Goal: Information Seeking & Learning: Learn about a topic

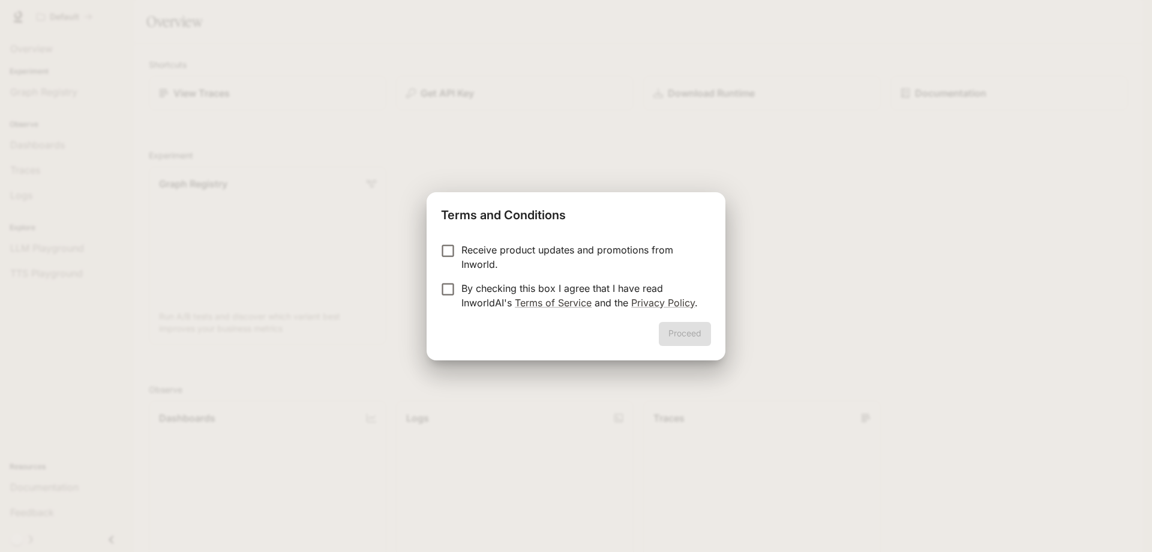
click at [427, 287] on div "Terms and Conditions Receive product updates and promotions from Inworld. By ch…" at bounding box center [576, 276] width 1152 height 552
click at [696, 336] on button "Proceed" at bounding box center [685, 334] width 52 height 24
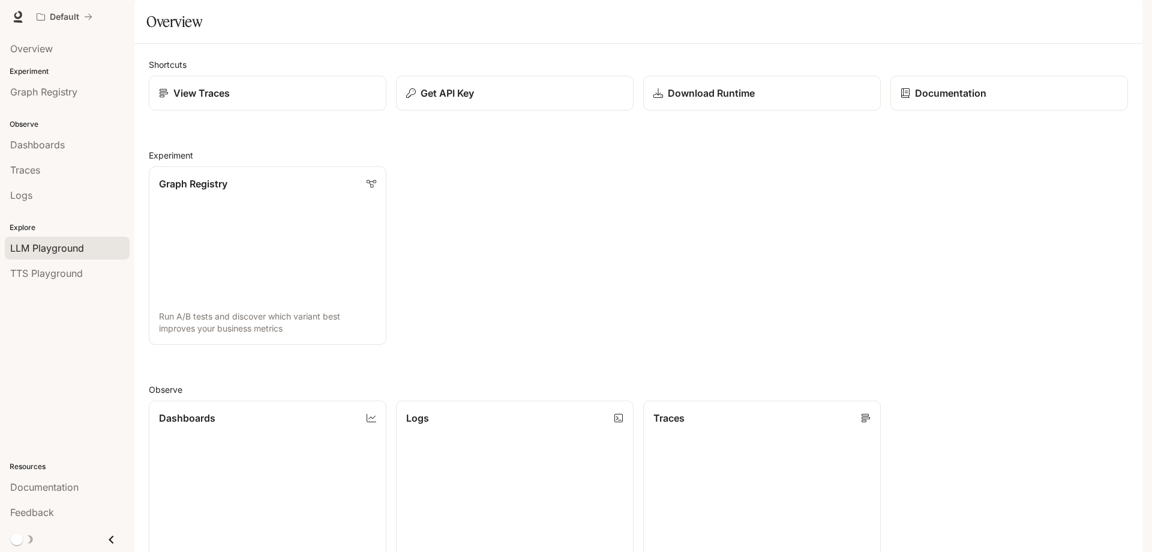
click at [28, 251] on span "LLM Playground" at bounding box center [47, 248] width 74 height 14
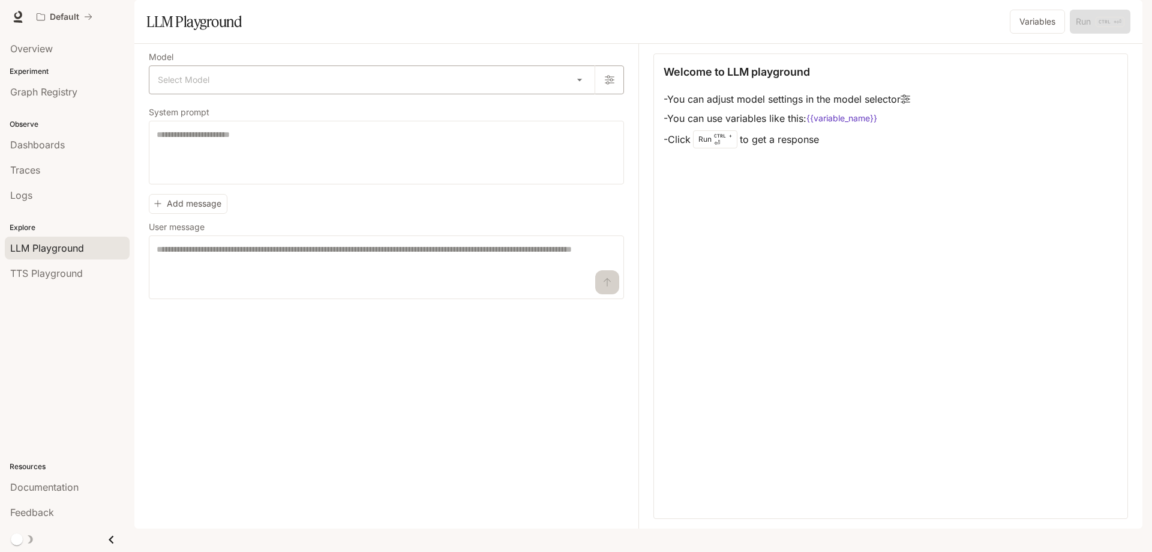
click at [304, 103] on body "Skip to main content Default Documentation Documentation Portal Overview Experi…" at bounding box center [576, 276] width 1152 height 552
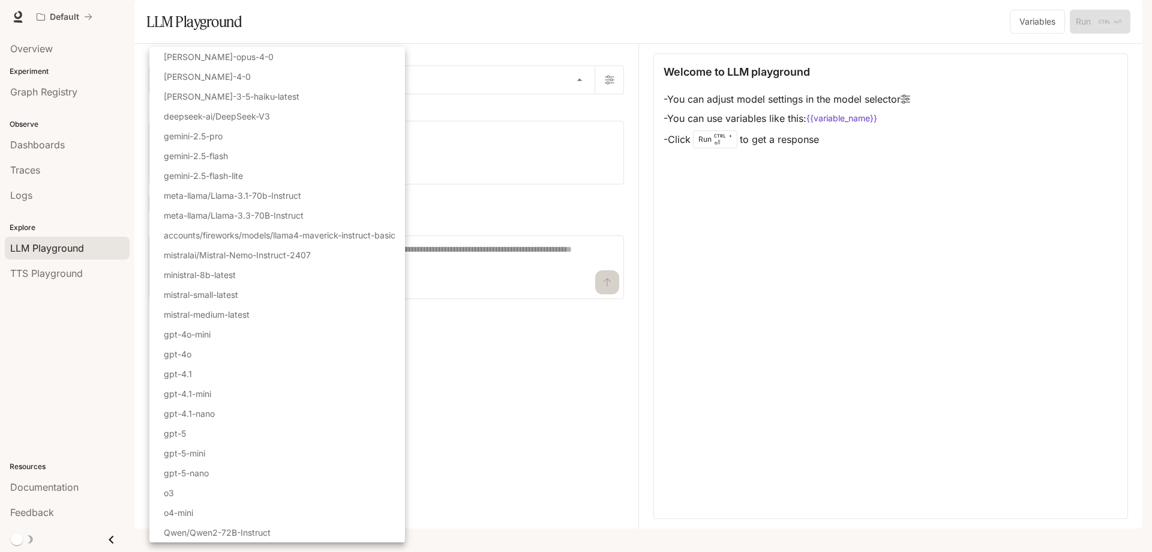
click at [590, 46] on div at bounding box center [576, 276] width 1152 height 552
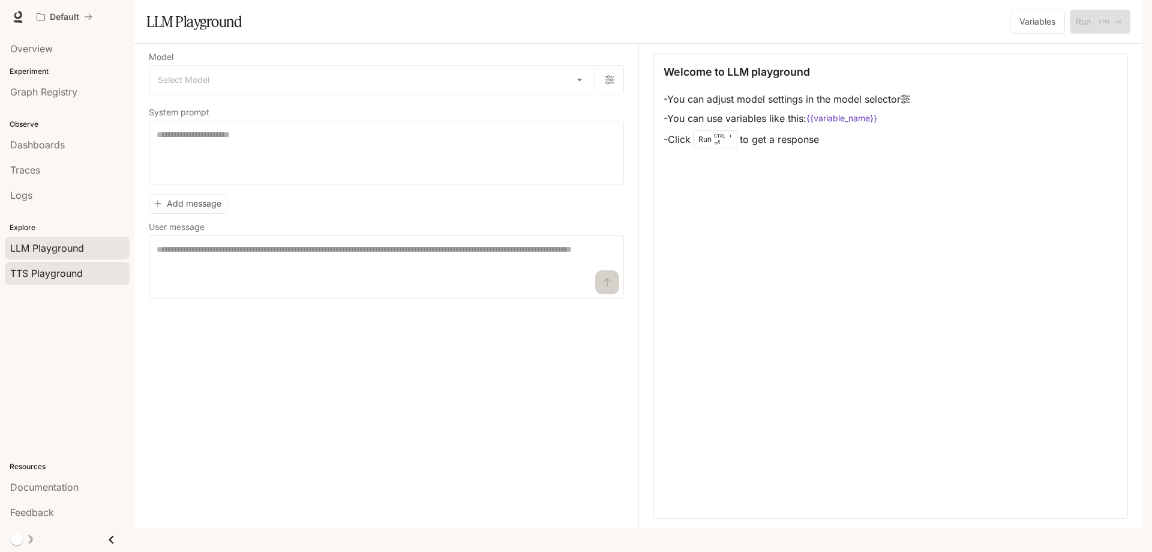
click at [38, 275] on span "TTS Playground" at bounding box center [46, 273] width 73 height 14
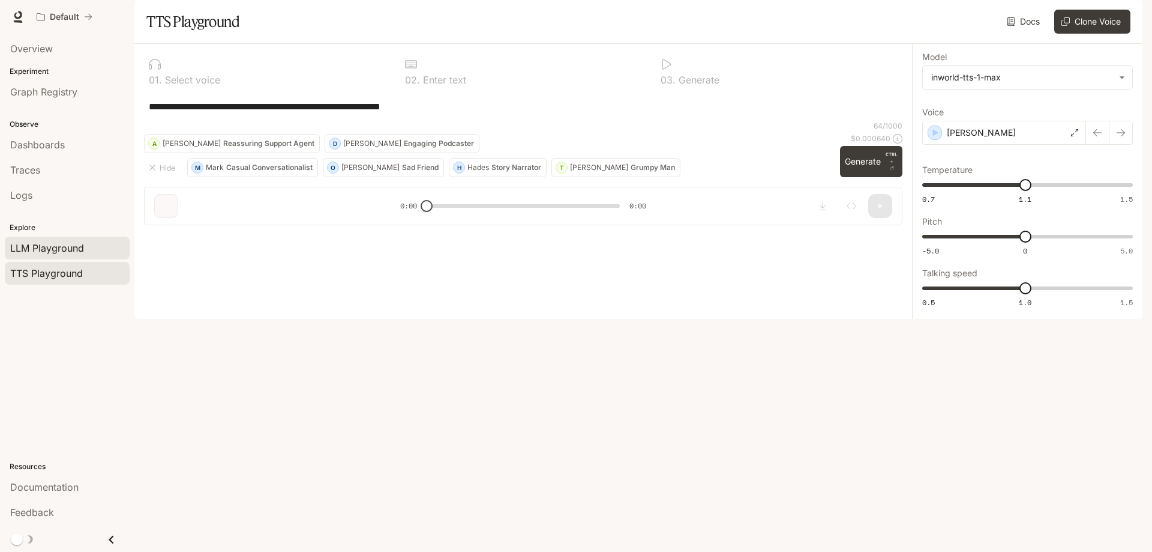
click at [49, 248] on span "LLM Playground" at bounding box center [47, 248] width 74 height 14
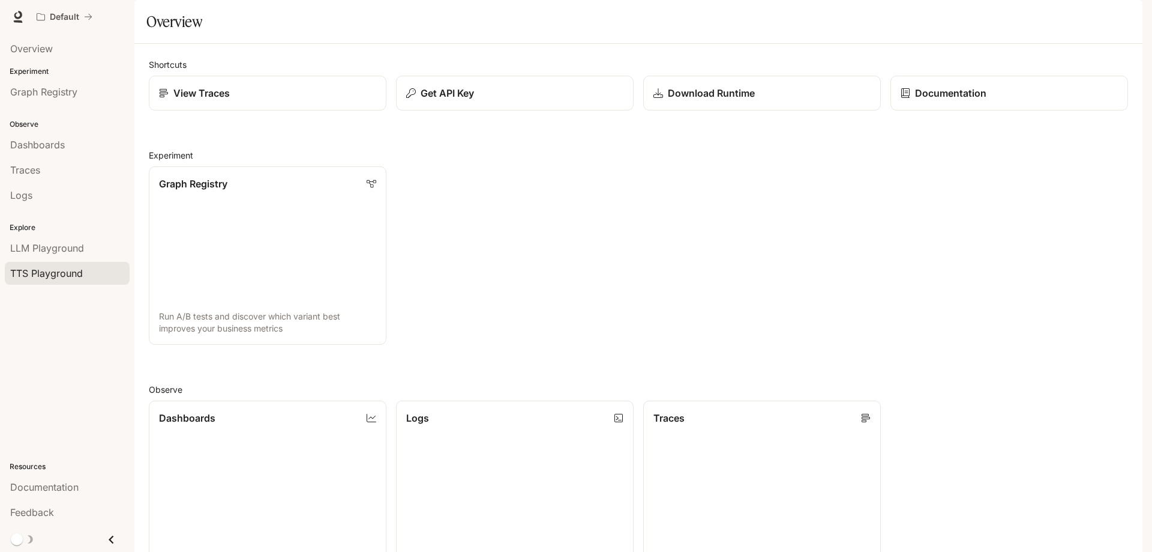
click at [53, 277] on span "TTS Playground" at bounding box center [46, 273] width 73 height 14
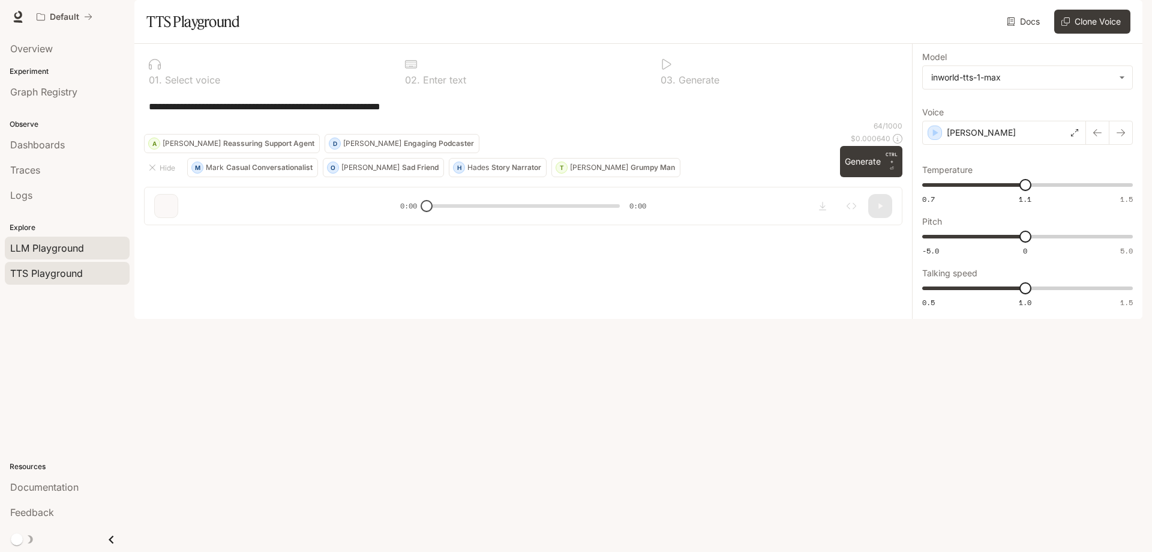
click at [54, 251] on span "LLM Playground" at bounding box center [47, 248] width 74 height 14
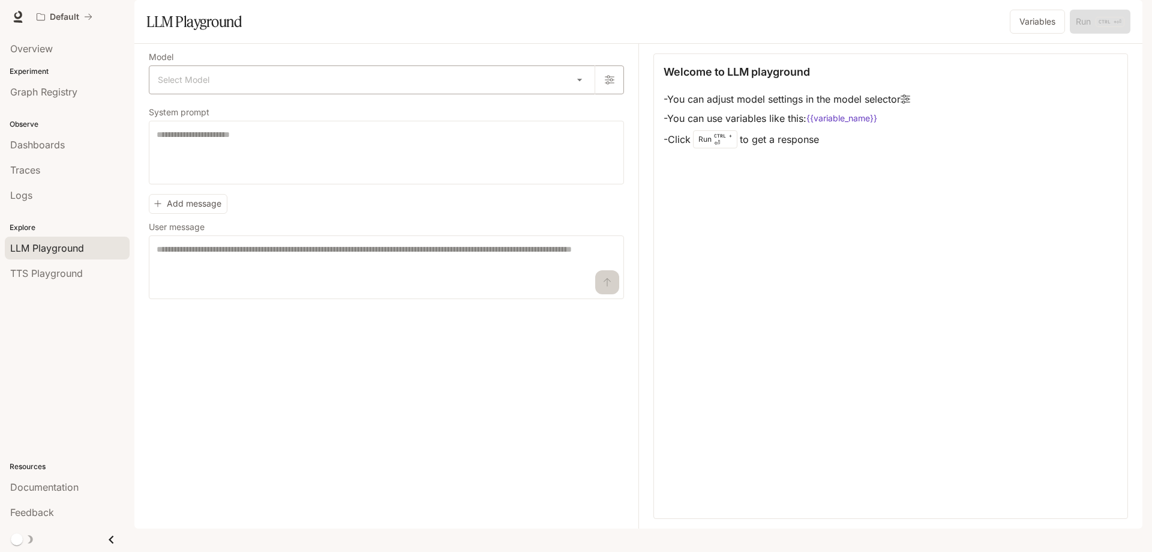
type textarea "**********"
click at [224, 94] on div "Model Select Model ​" at bounding box center [386, 73] width 475 height 41
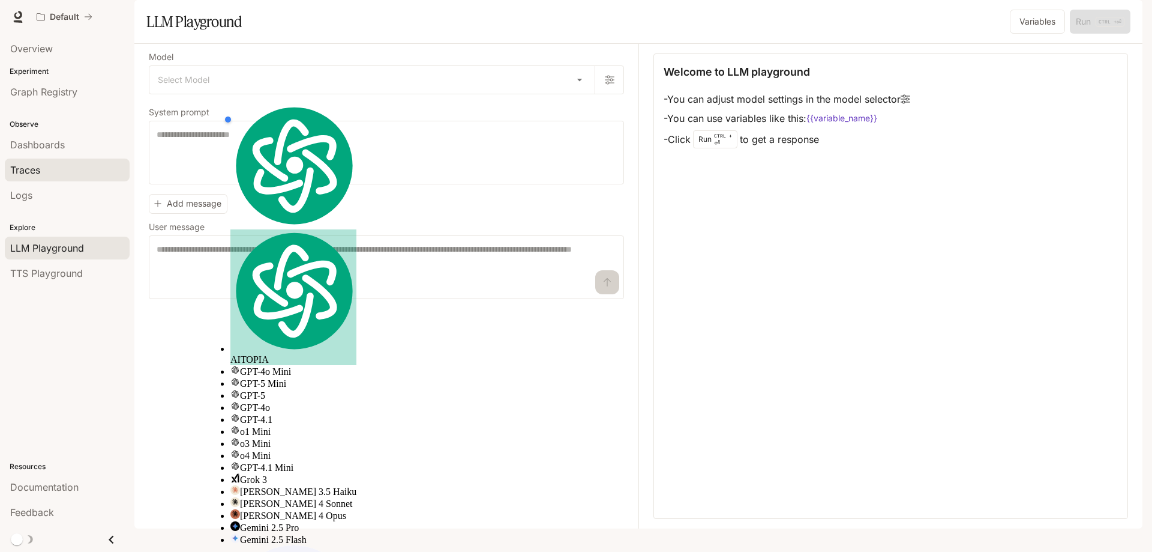
click at [35, 174] on span "Traces" at bounding box center [25, 170] width 30 height 14
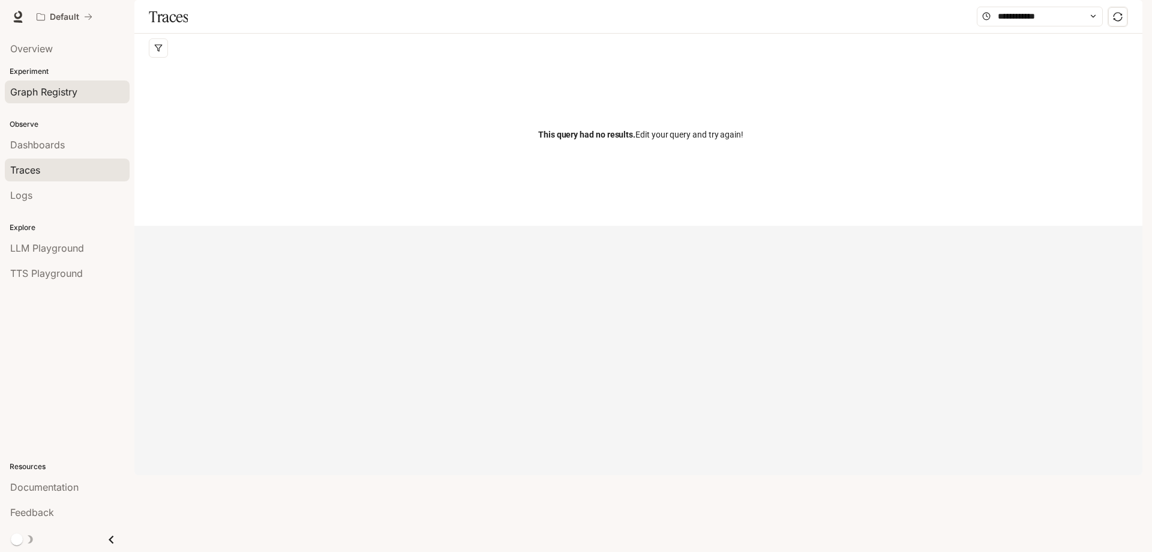
click at [51, 92] on span "Graph Registry" at bounding box center [43, 92] width 67 height 14
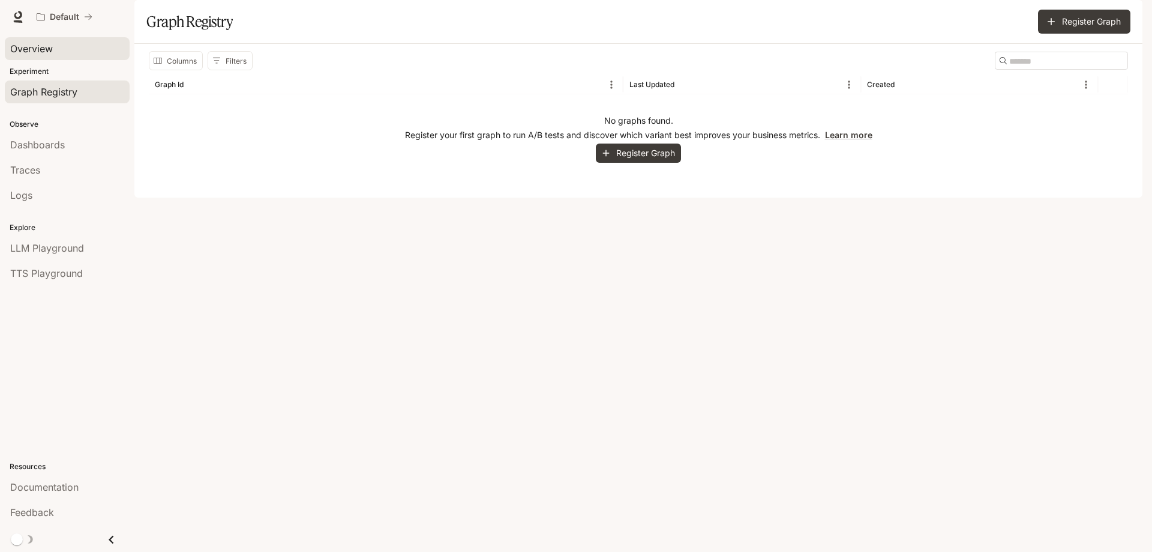
click at [35, 49] on span "Overview" at bounding box center [31, 48] width 43 height 14
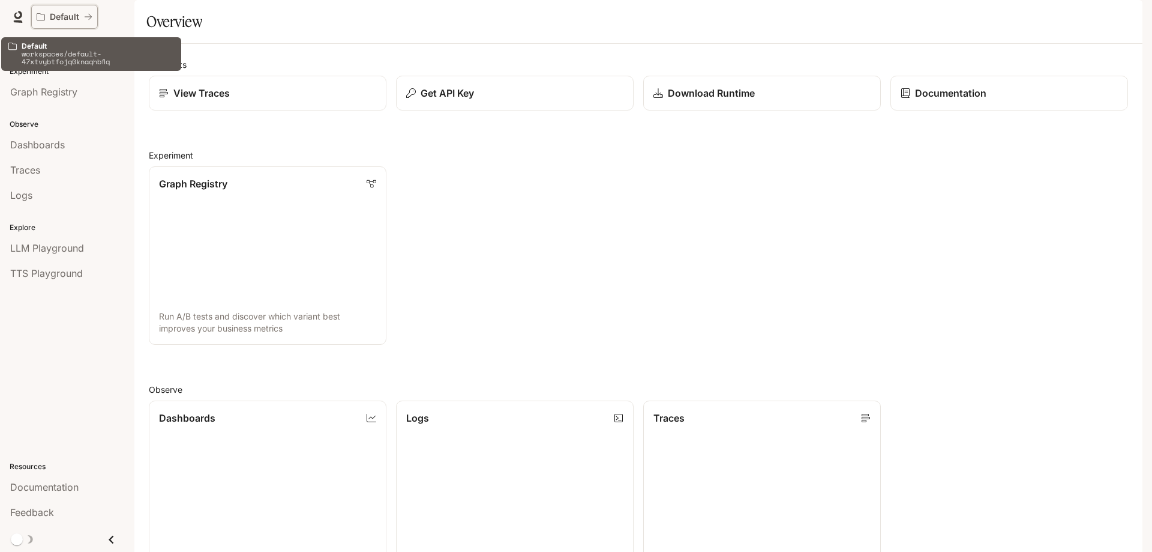
click at [77, 14] on p "Default" at bounding box center [64, 17] width 29 height 10
click at [79, 16] on div "Default" at bounding box center [60, 17] width 47 height 10
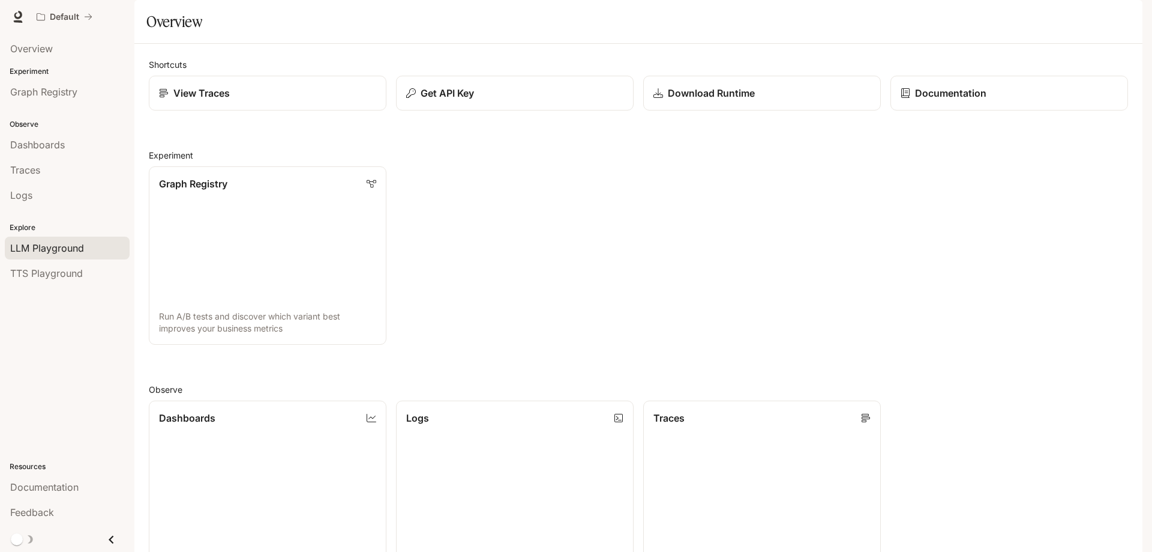
click at [94, 245] on div "LLM Playground" at bounding box center [67, 248] width 114 height 14
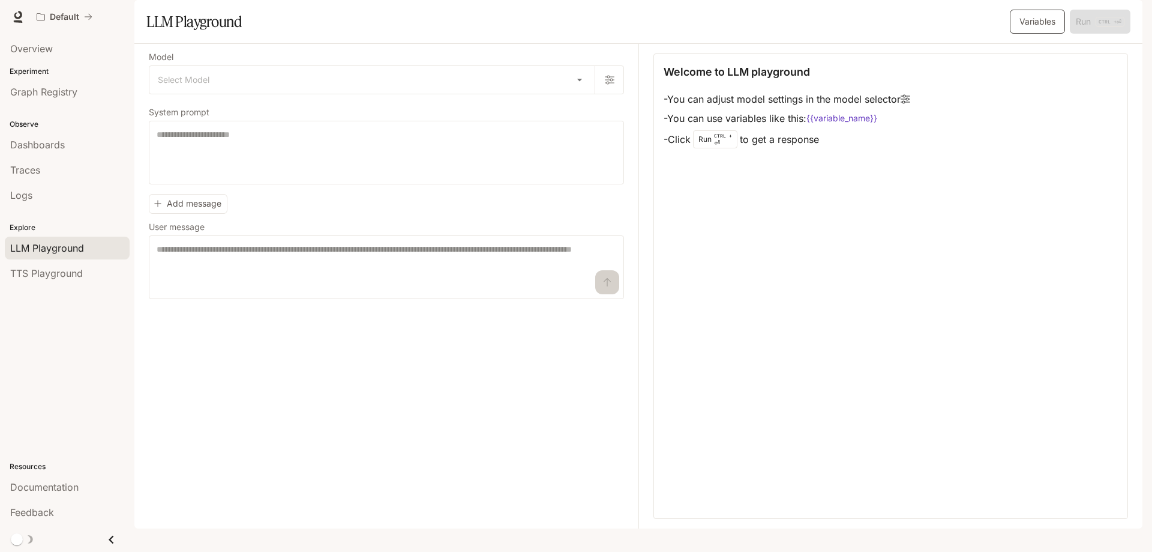
click at [1049, 34] on button "Variables" at bounding box center [1037, 22] width 55 height 24
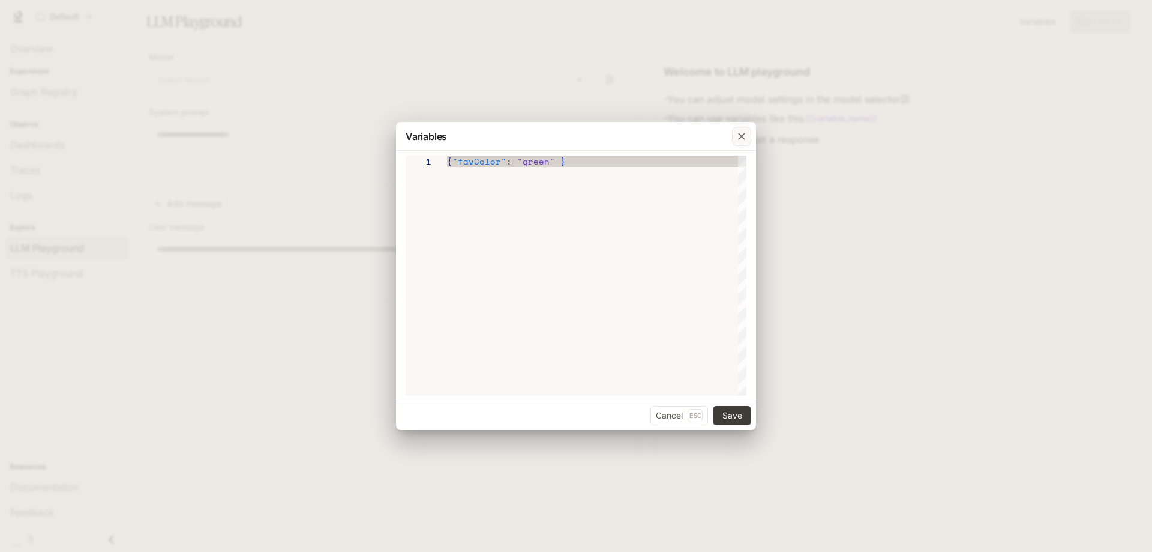
click at [741, 136] on icon "button" at bounding box center [741, 136] width 7 height 7
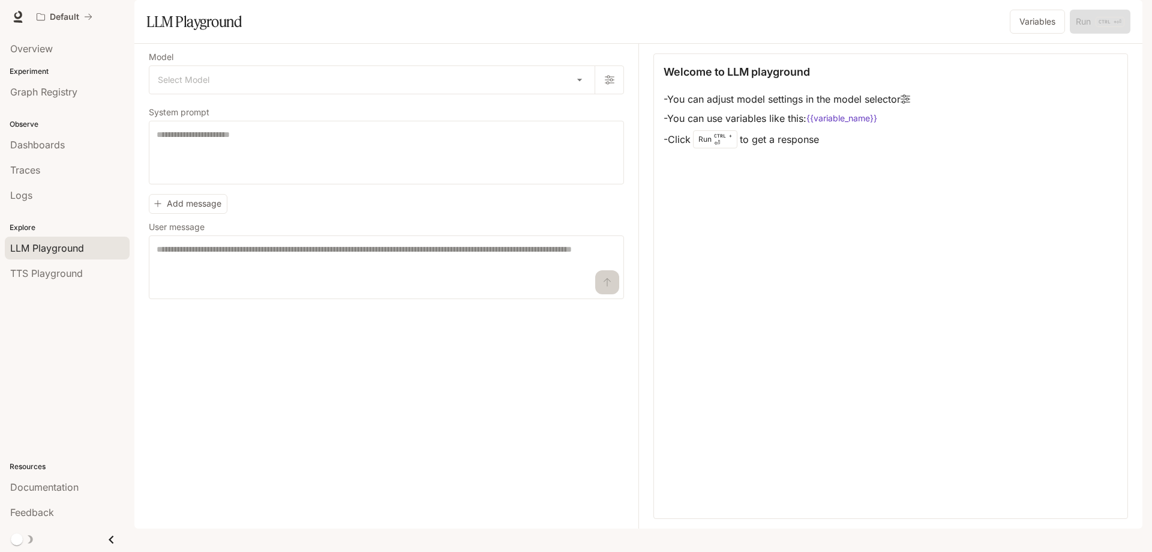
click at [109, 540] on icon "Close drawer" at bounding box center [111, 539] width 16 height 16
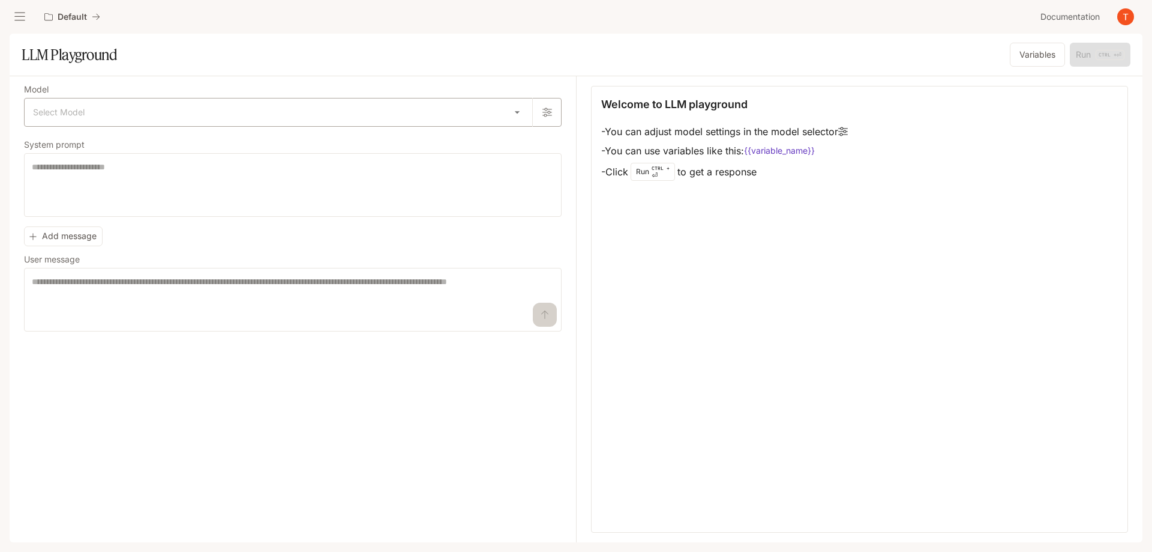
click at [399, 102] on body "Skip to main content Default Documentation Documentation Portal Overview Experi…" at bounding box center [576, 276] width 1152 height 552
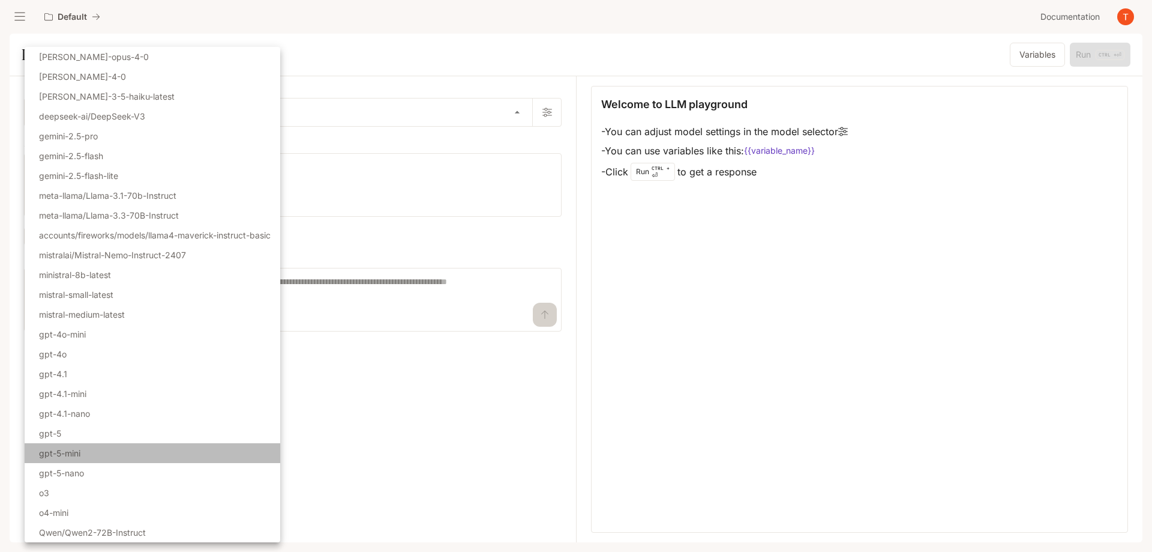
click at [125, 453] on li "gpt-5-mini" at bounding box center [153, 453] width 256 height 20
type input "**********"
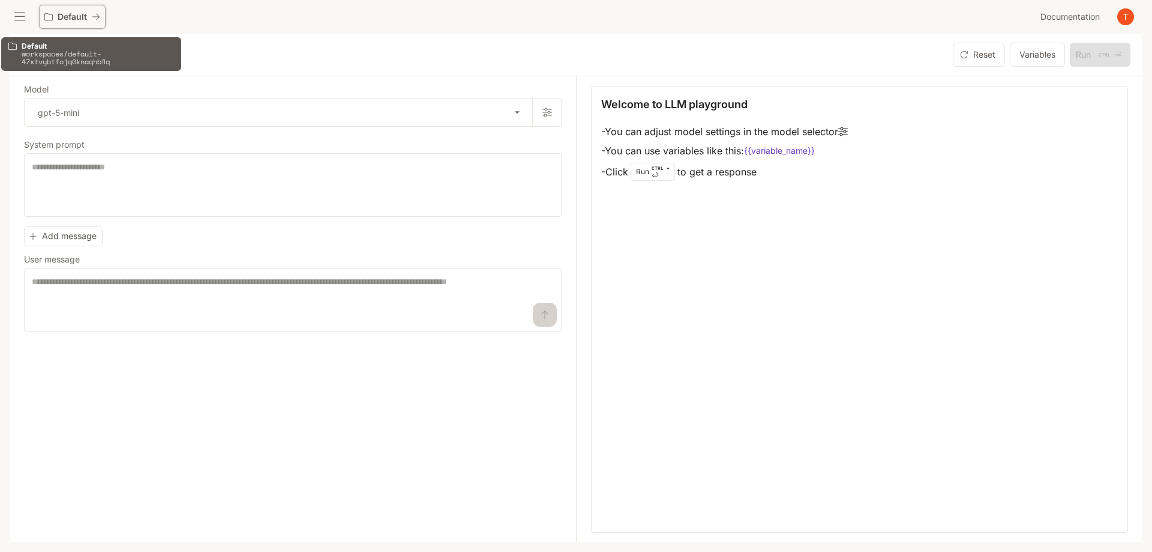
click at [89, 21] on div "Default" at bounding box center [67, 17] width 47 height 10
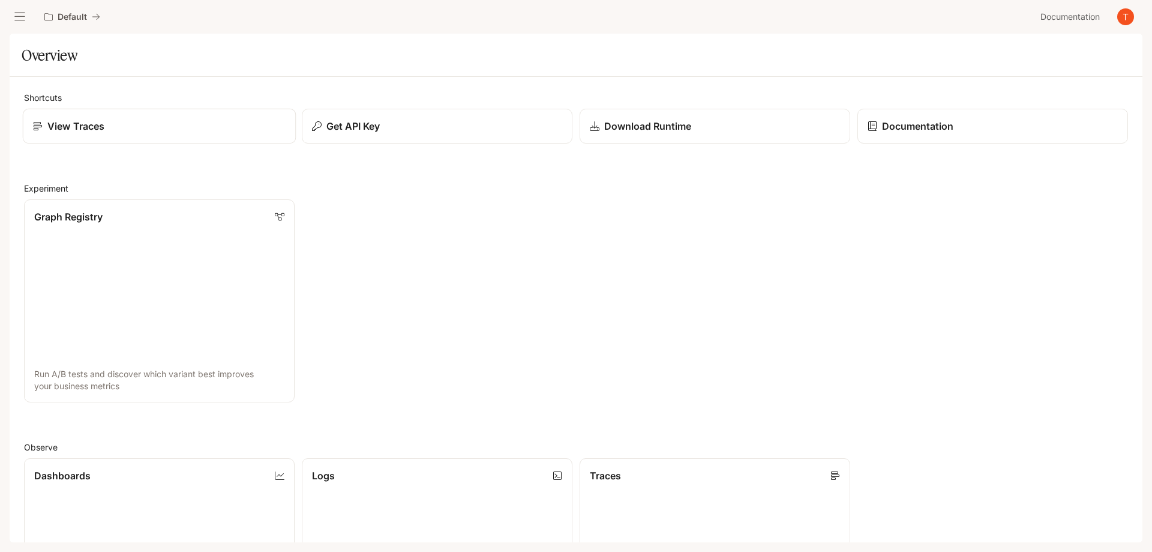
click at [104, 131] on p "View Traces" at bounding box center [75, 126] width 57 height 14
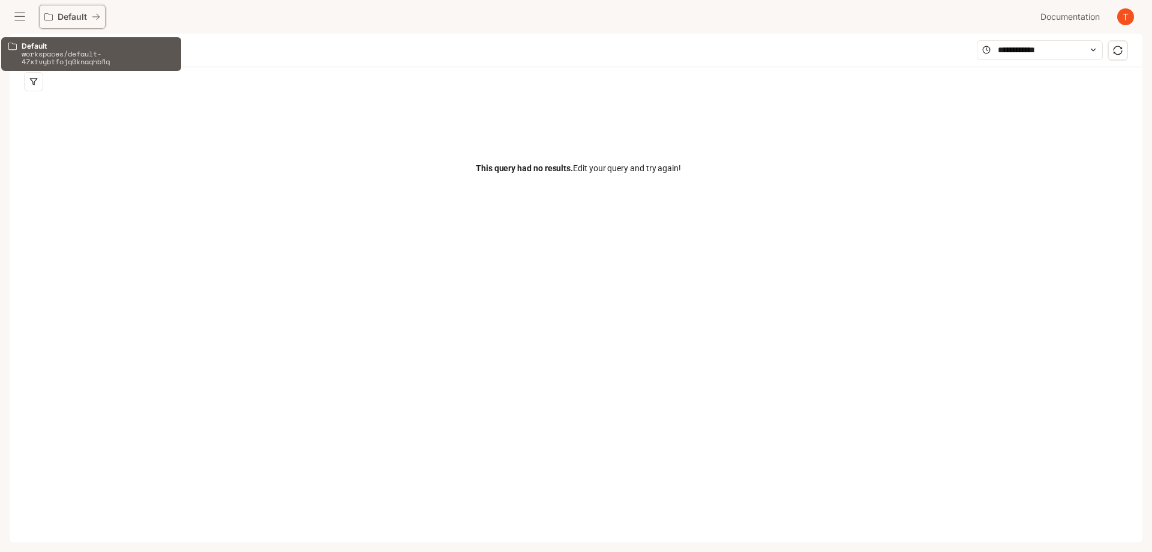
click at [74, 16] on p "Default" at bounding box center [72, 17] width 29 height 10
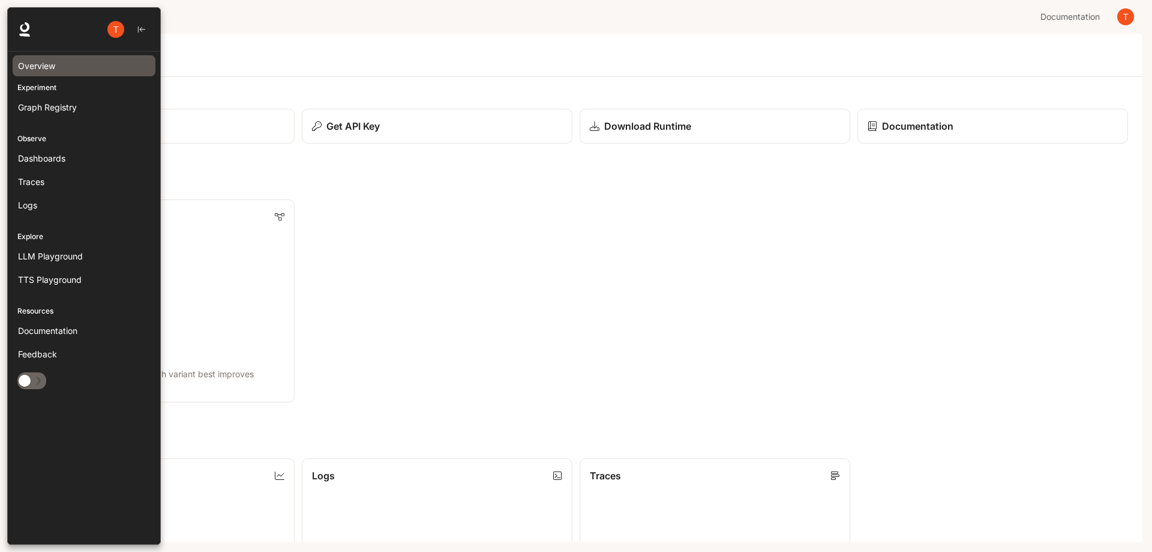
click at [56, 71] on div "Overview" at bounding box center [84, 65] width 132 height 13
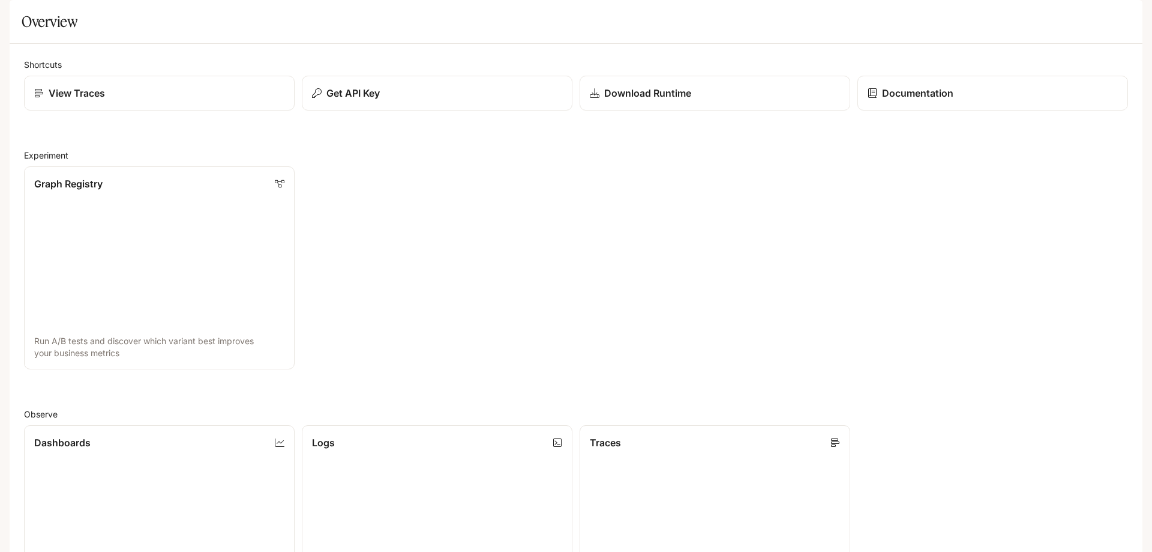
scroll to position [389, 0]
click at [1071, 23] on span "Documentation" at bounding box center [1070, 17] width 59 height 15
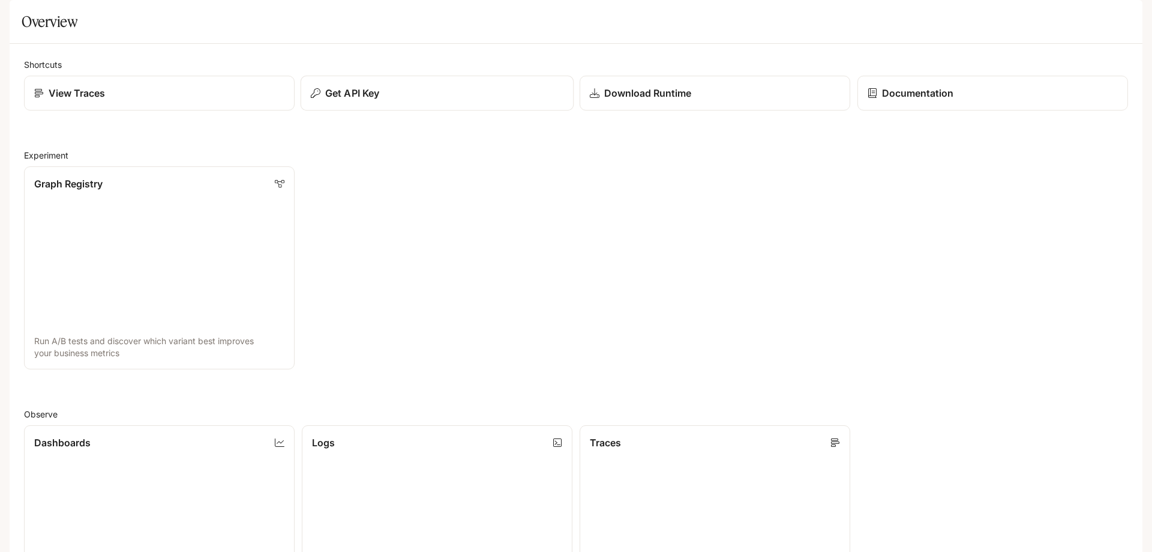
click at [334, 111] on button "Get API Key" at bounding box center [438, 93] width 274 height 35
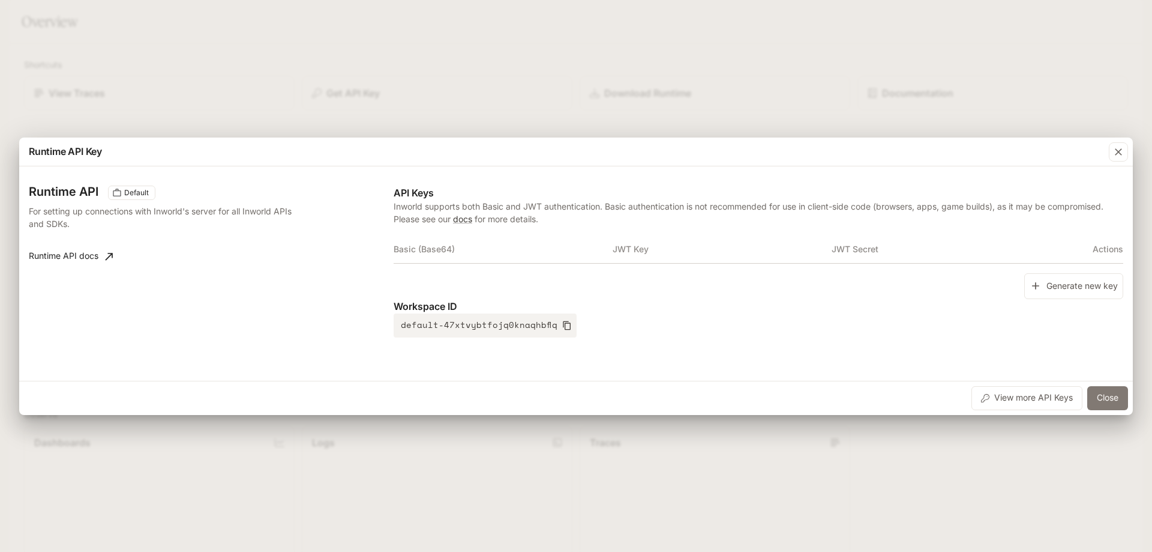
click at [1110, 400] on button "Close" at bounding box center [1108, 398] width 41 height 24
